Goal: Check status

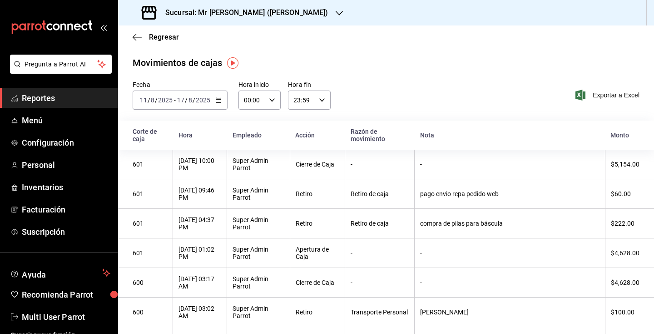
click at [55, 100] on span "Reportes" at bounding box center [66, 98] width 89 height 12
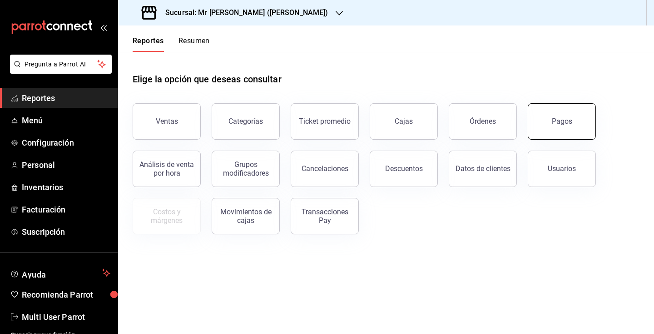
click at [577, 122] on button "Pagos" at bounding box center [562, 121] width 68 height 36
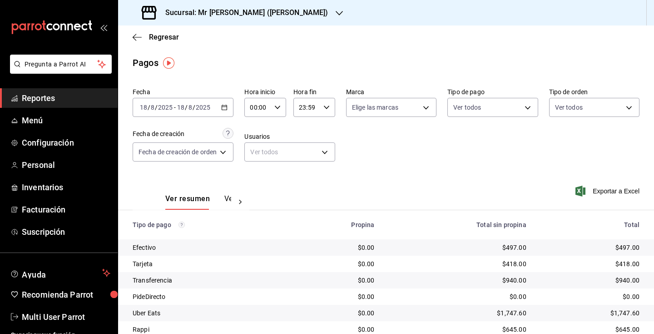
click at [227, 109] on icon "button" at bounding box center [224, 107] width 6 height 6
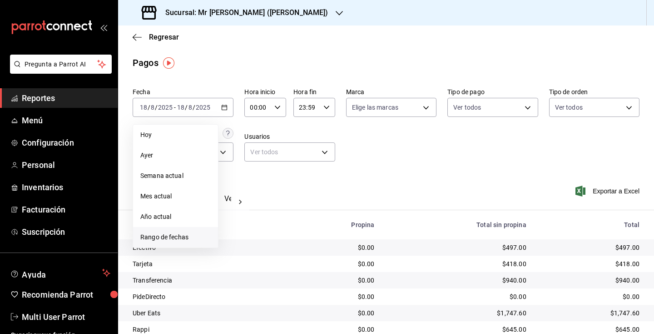
click at [168, 235] on span "Rango de fechas" at bounding box center [175, 237] width 70 height 10
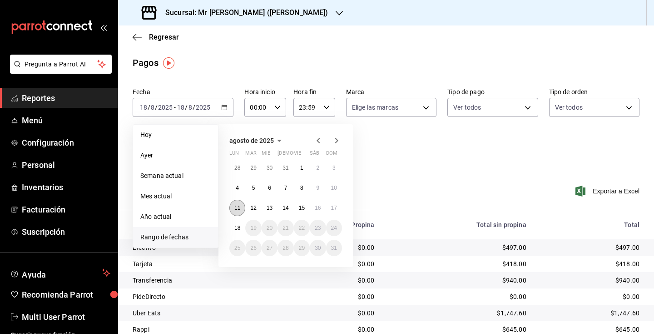
click at [234, 212] on button "11" at bounding box center [237, 207] width 16 height 16
click at [335, 209] on abbr "17" at bounding box center [334, 207] width 6 height 6
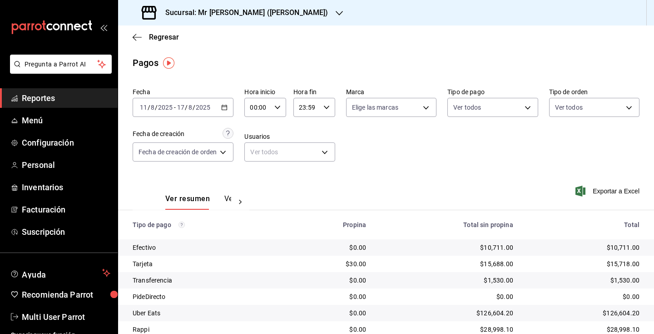
click at [227, 106] on icon "button" at bounding box center [224, 107] width 6 height 6
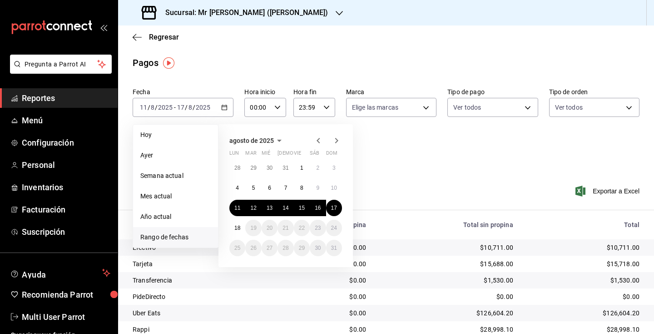
click at [284, 10] on h3 "Sucursal: Mr [PERSON_NAME] ([PERSON_NAME])" at bounding box center [243, 12] width 170 height 11
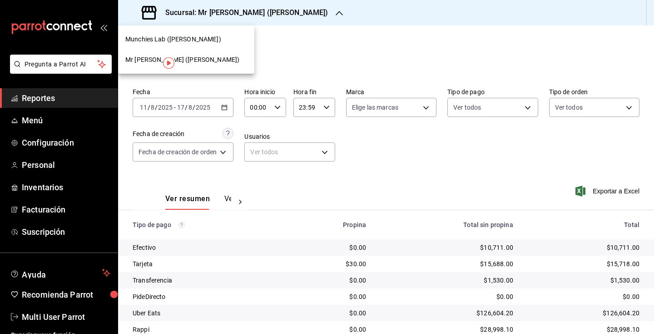
click at [227, 40] on div "Munchies Lab ([PERSON_NAME])" at bounding box center [186, 40] width 122 height 10
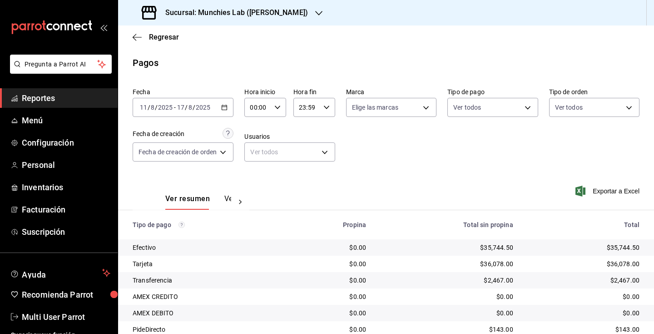
scroll to position [84, 0]
